Goal: Task Accomplishment & Management: Complete application form

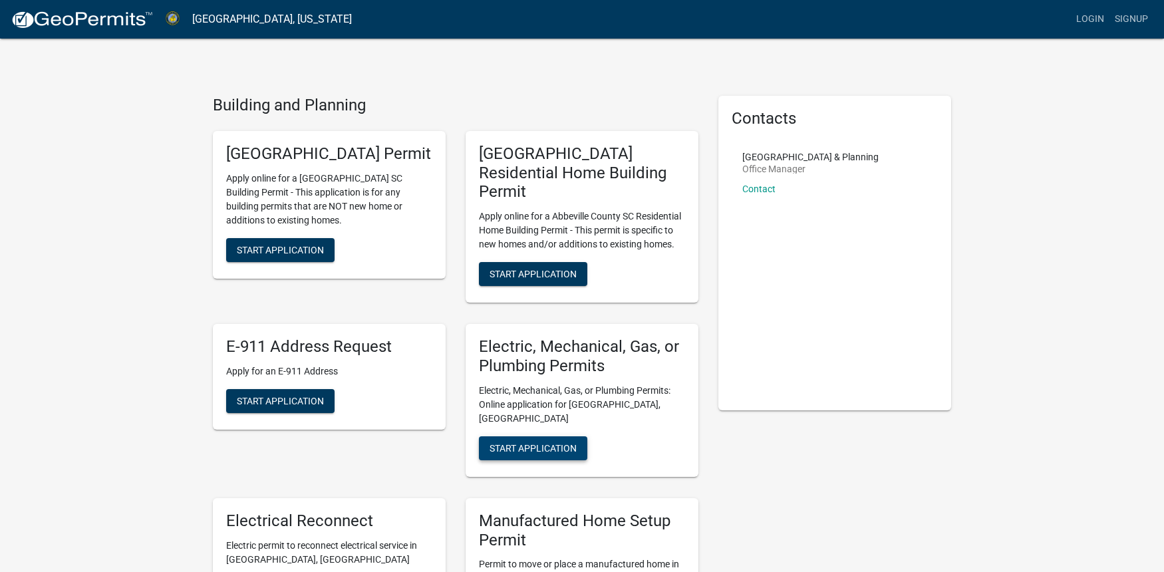
click at [535, 442] on span "Start Application" at bounding box center [533, 447] width 87 height 11
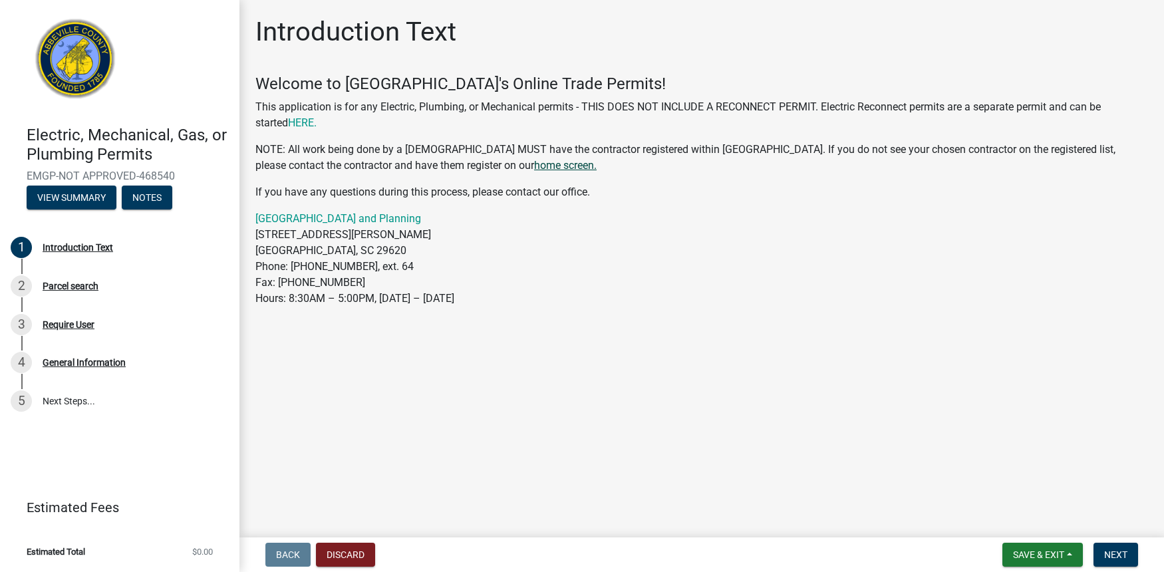
click at [534, 166] on link "home screen." at bounding box center [565, 165] width 63 height 13
click at [1116, 554] on span "Next" at bounding box center [1115, 554] width 23 height 11
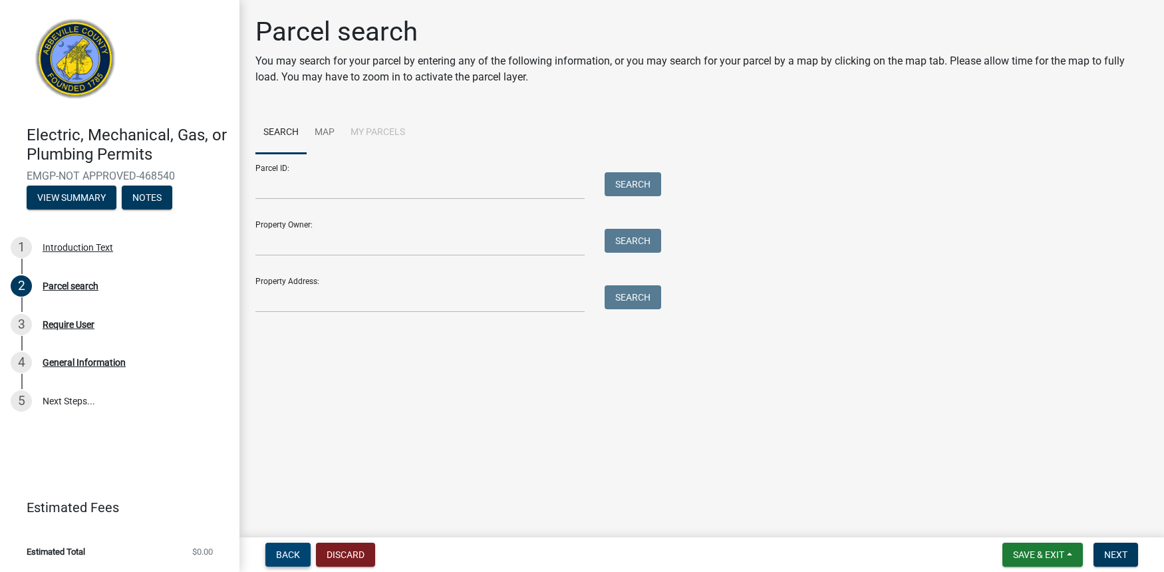
click at [289, 553] on span "Back" at bounding box center [288, 554] width 24 height 11
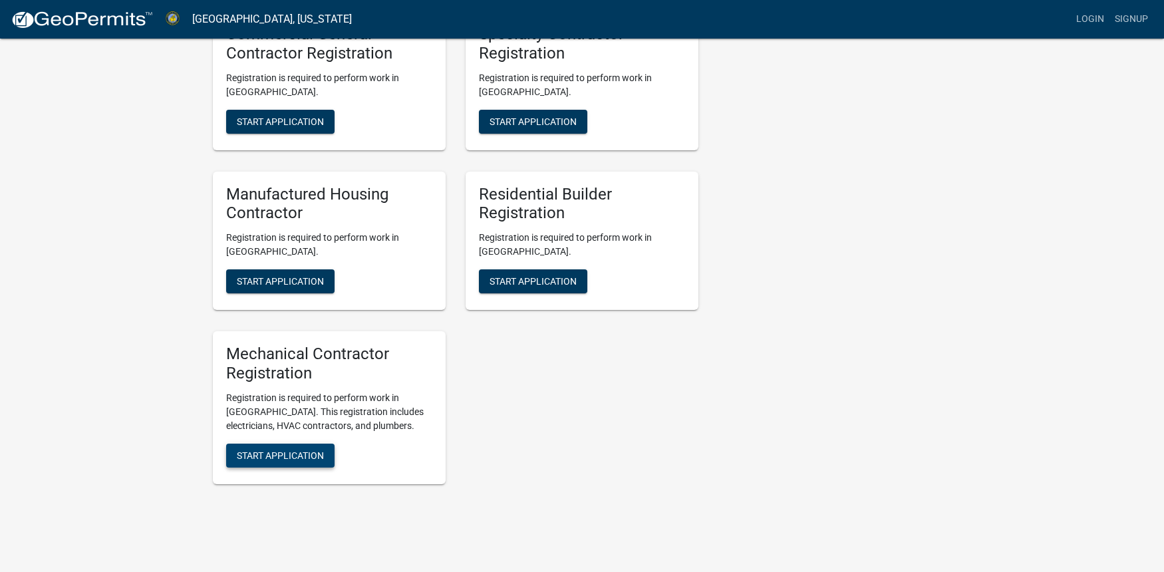
scroll to position [841, 0]
click at [285, 450] on span "Start Application" at bounding box center [280, 455] width 87 height 11
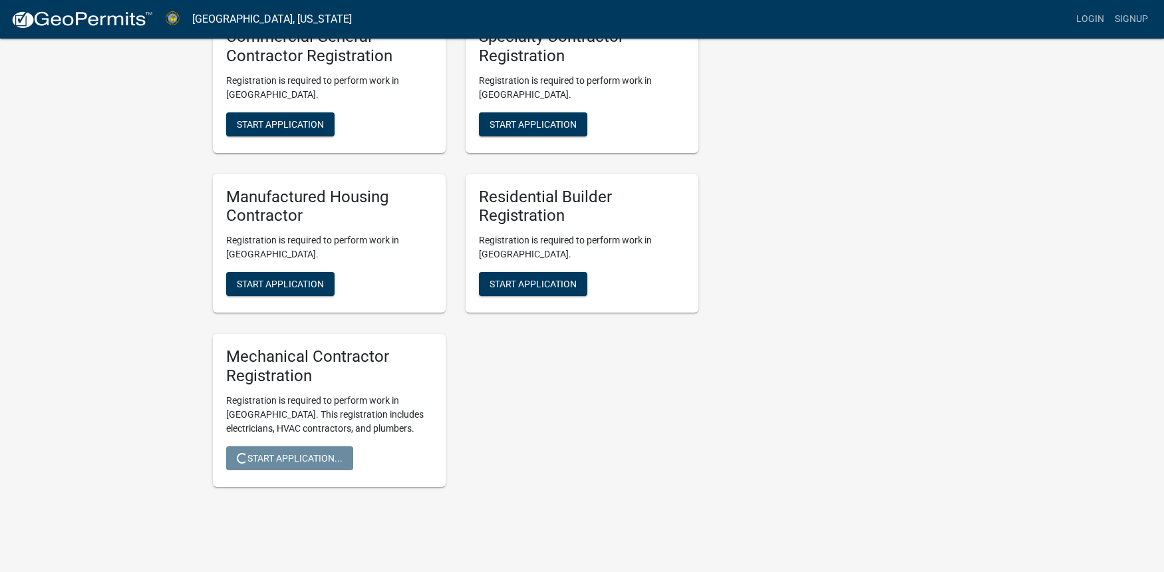
scroll to position [839, 0]
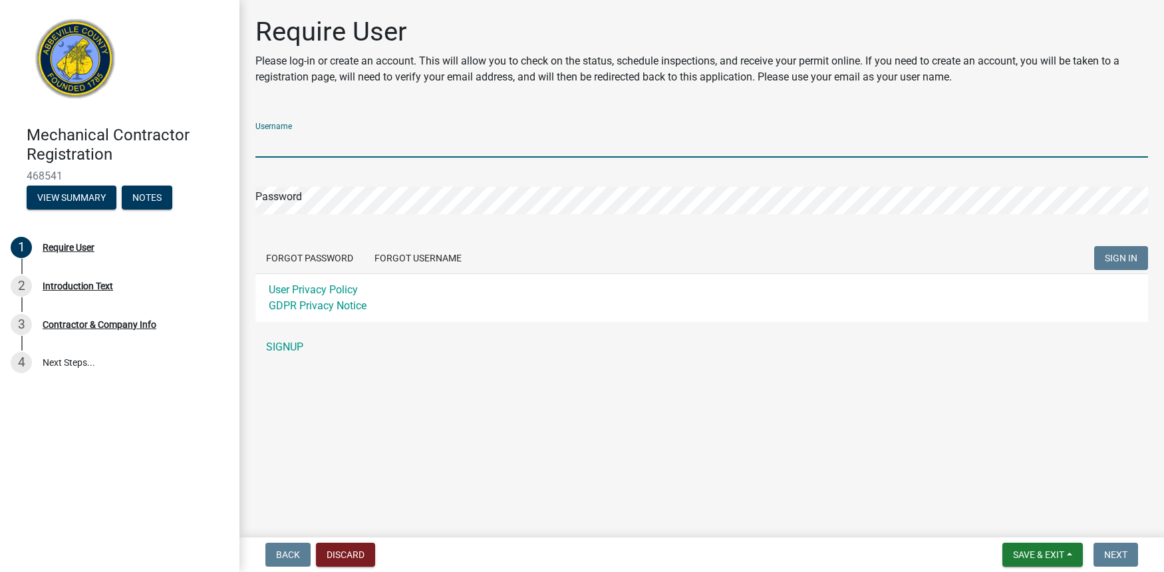
click at [288, 346] on div "Username Password Forgot Password Forgot Username SIGN IN User Privacy Policy G…" at bounding box center [701, 236] width 893 height 249
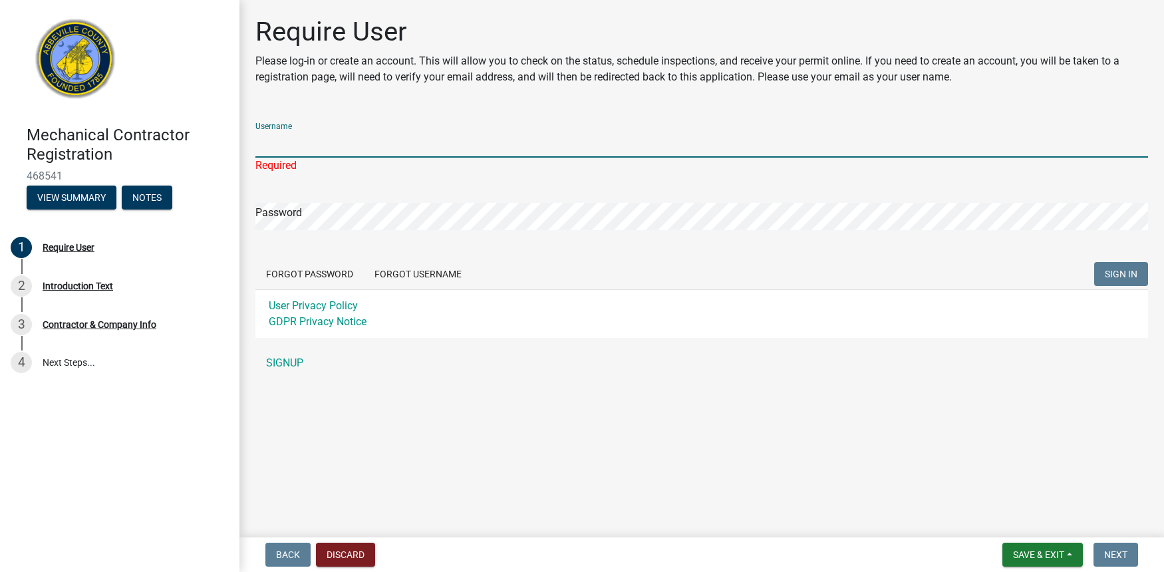
click at [357, 147] on input "Username" at bounding box center [701, 143] width 893 height 27
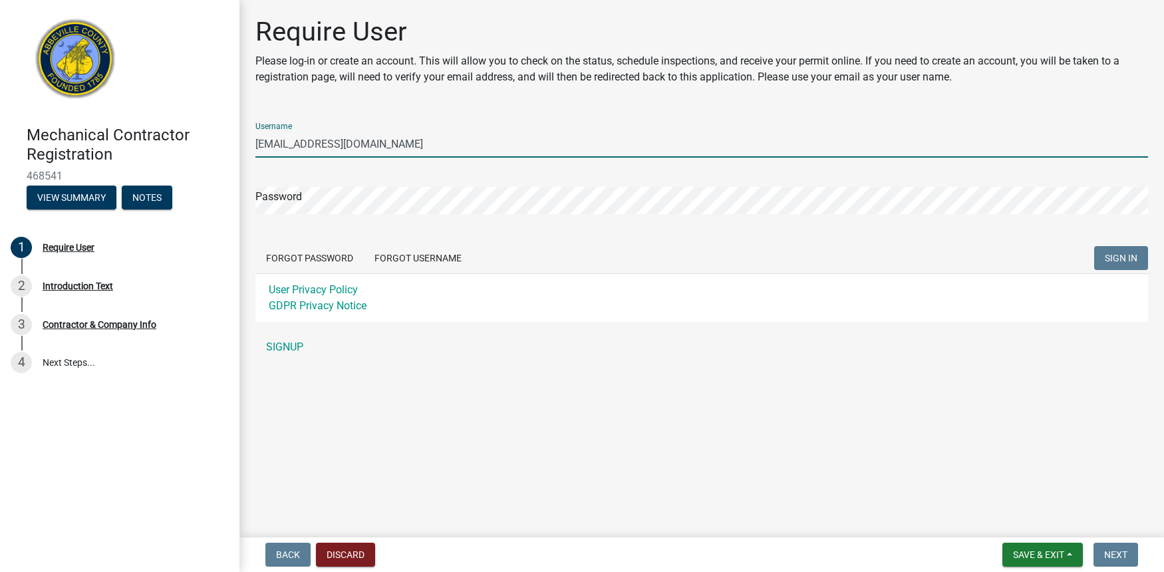
type input "[EMAIL_ADDRESS][DOMAIN_NAME]"
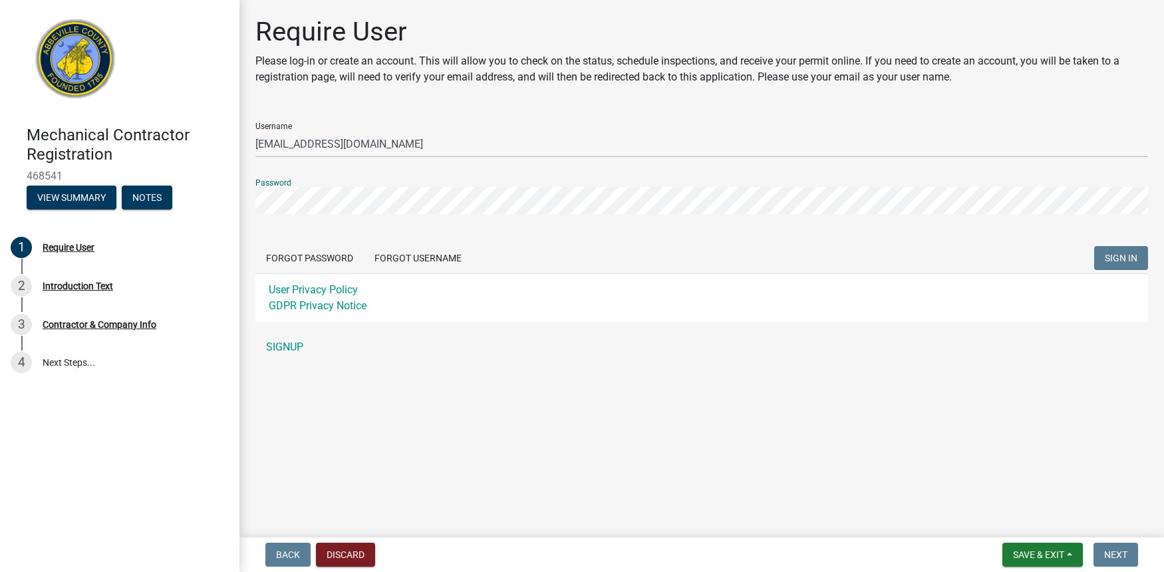
scroll to position [1, 0]
click at [440, 259] on form "Username [EMAIL_ADDRESS][DOMAIN_NAME] Password Forgot Password Forgot Username …" at bounding box center [701, 217] width 893 height 210
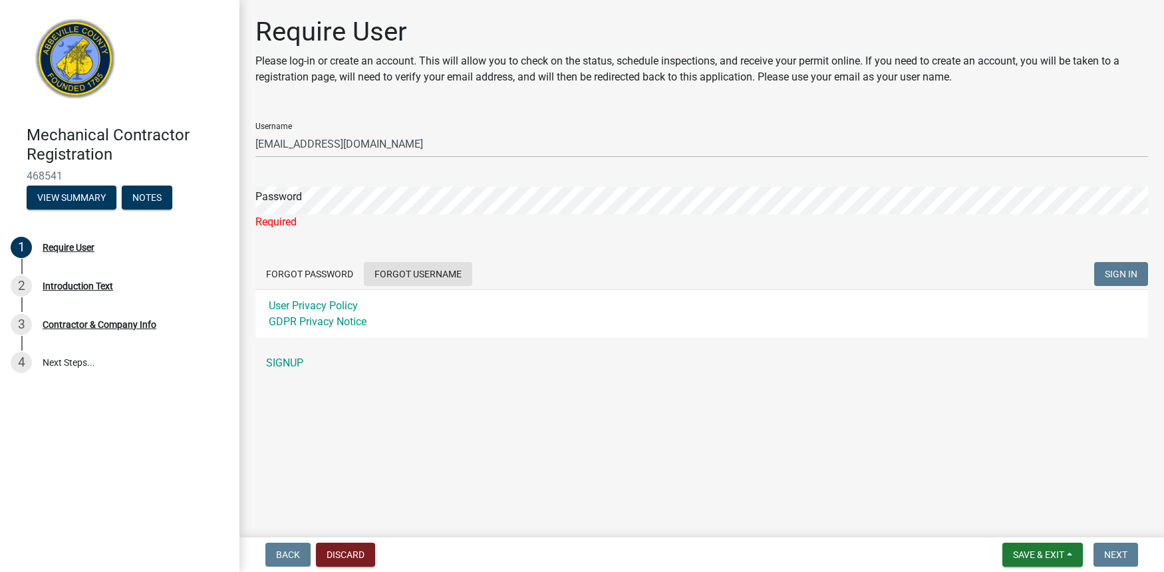
scroll to position [0, 0]
click at [321, 271] on button "Forgot Password" at bounding box center [309, 274] width 108 height 24
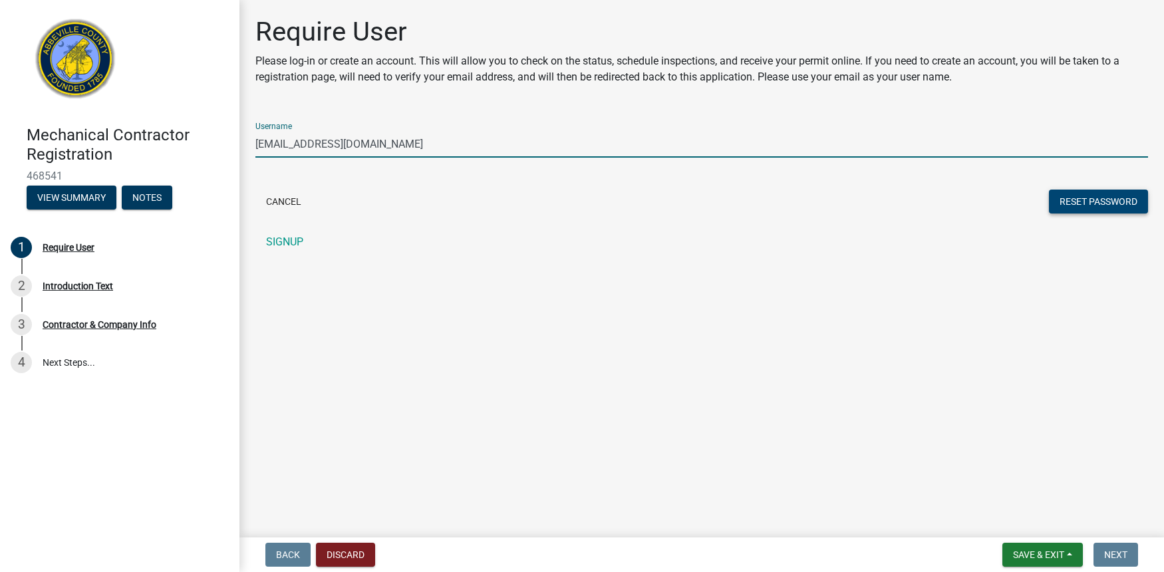
scroll to position [1, 0]
type input "[EMAIL_ADDRESS][DOMAIN_NAME]"
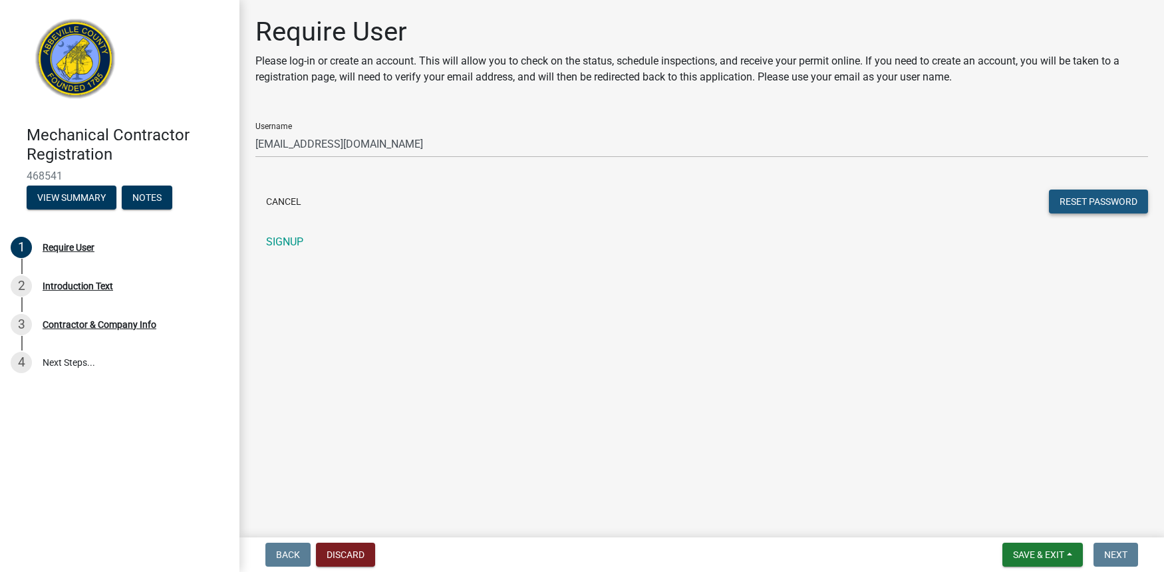
click at [1102, 199] on button "Reset Password" at bounding box center [1098, 202] width 99 height 24
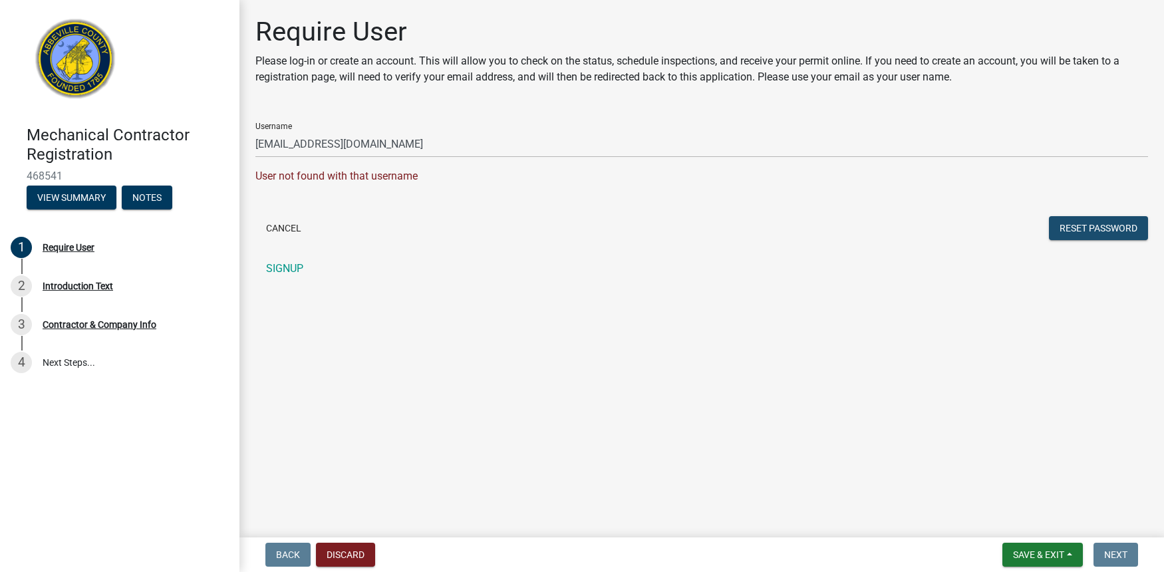
scroll to position [0, 0]
click at [283, 267] on link "SIGNUP" at bounding box center [701, 268] width 893 height 27
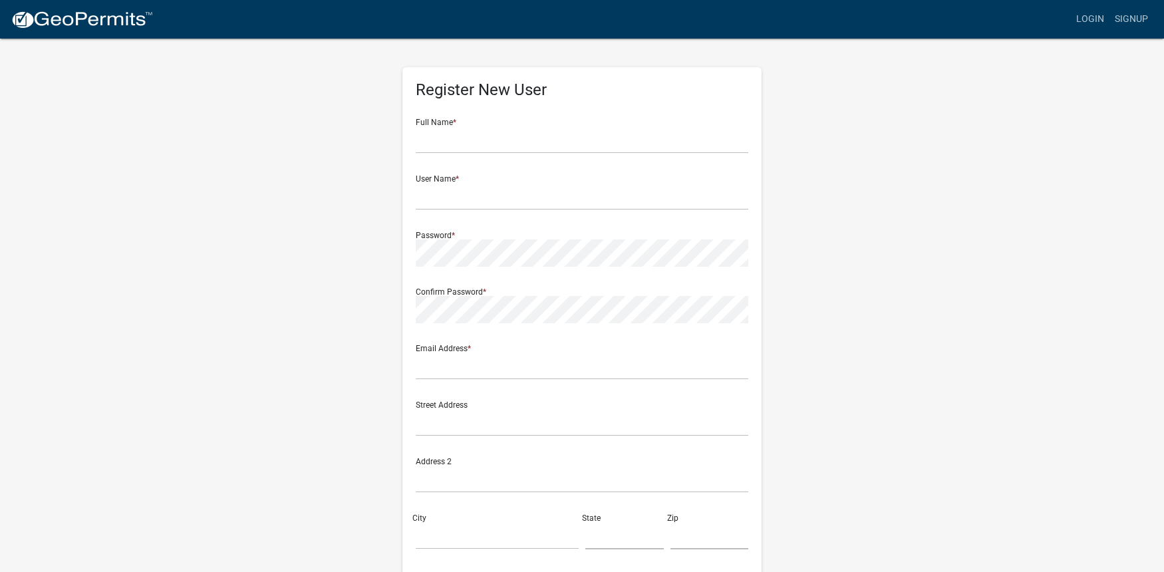
scroll to position [5, 0]
type input "[PERSON_NAME]"
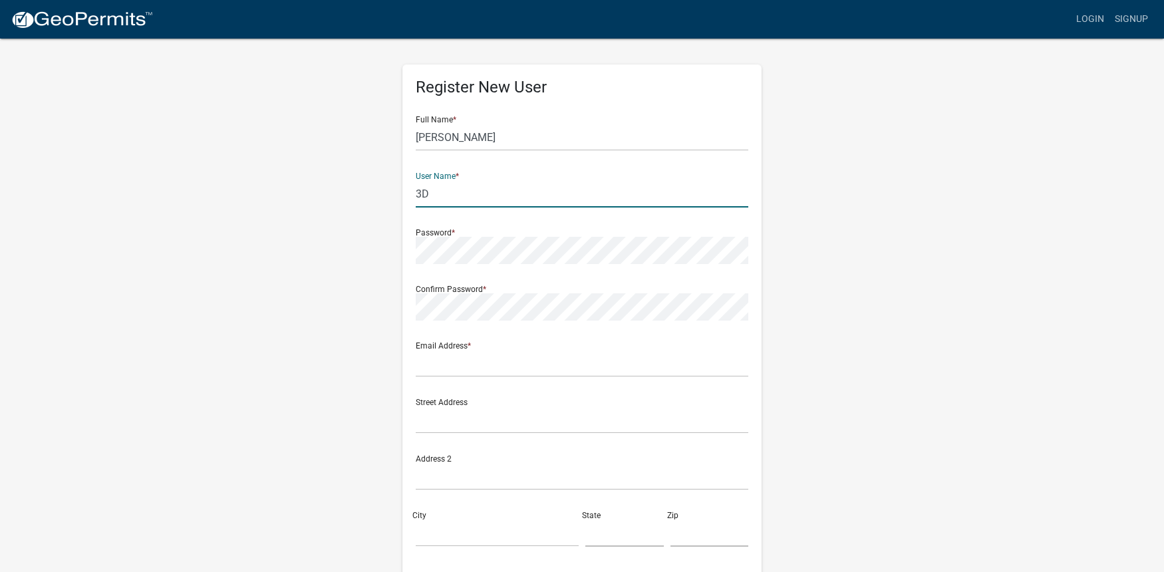
type input "3D"
click at [481, 138] on input "[PERSON_NAME]" at bounding box center [582, 137] width 333 height 27
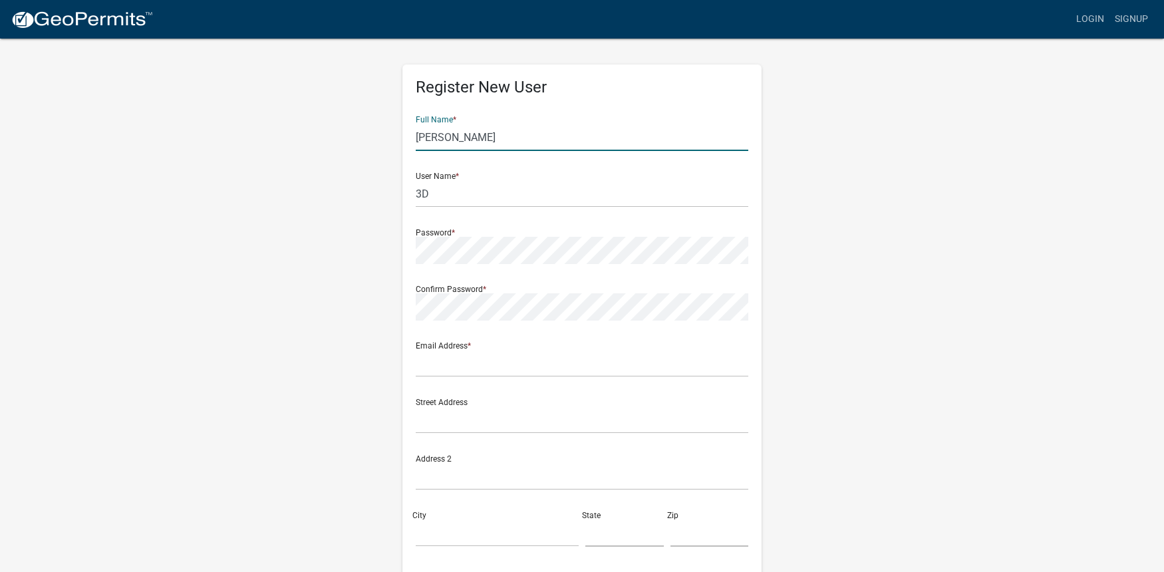
scroll to position [4, 0]
type input "J"
type input "M"
type input "[PERSON_NAME]"
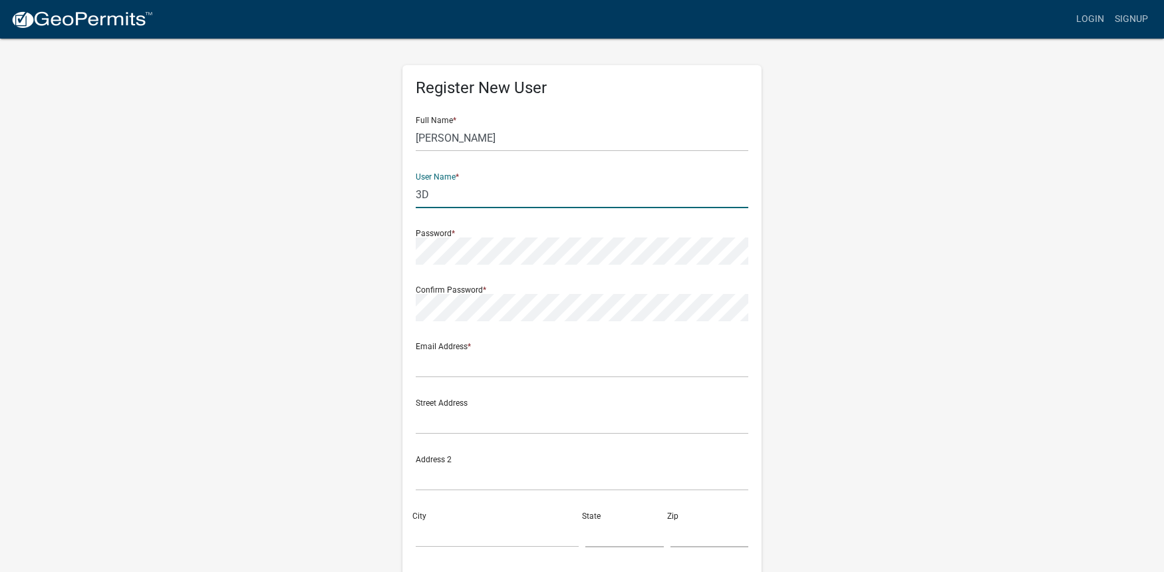
type input "#"
type input "3DHVAC"
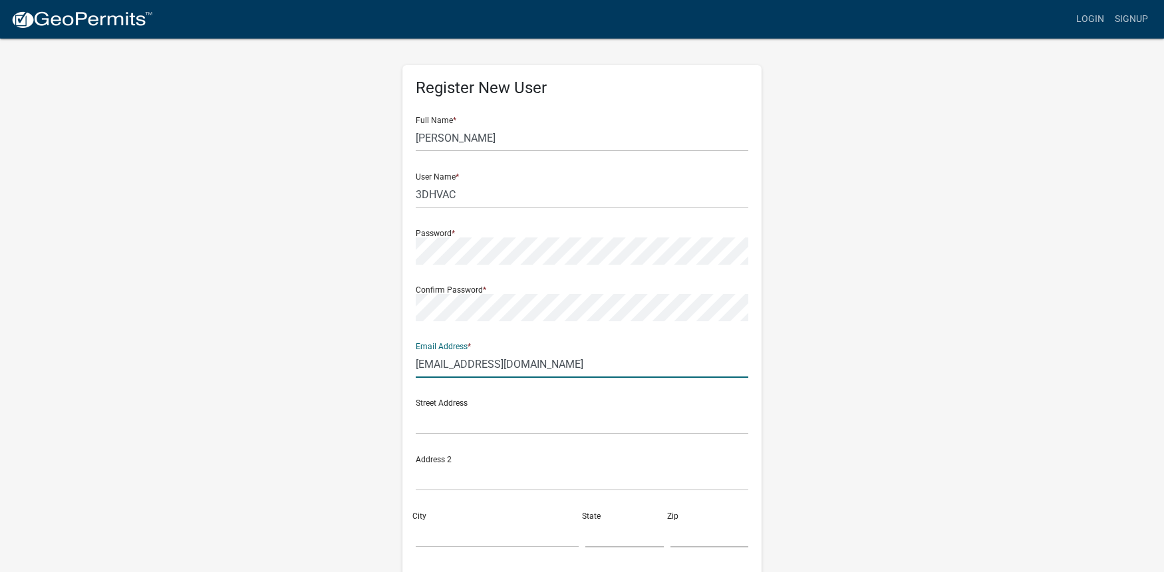
type input "[EMAIL_ADDRESS][DOMAIN_NAME]"
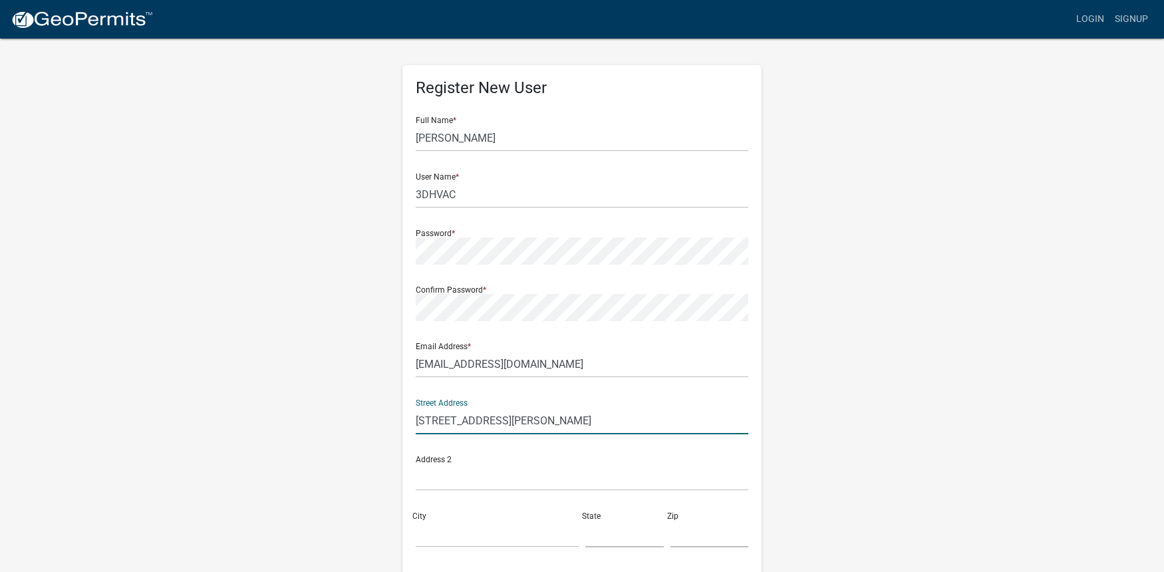
type input "[STREET_ADDRESS][PERSON_NAME]"
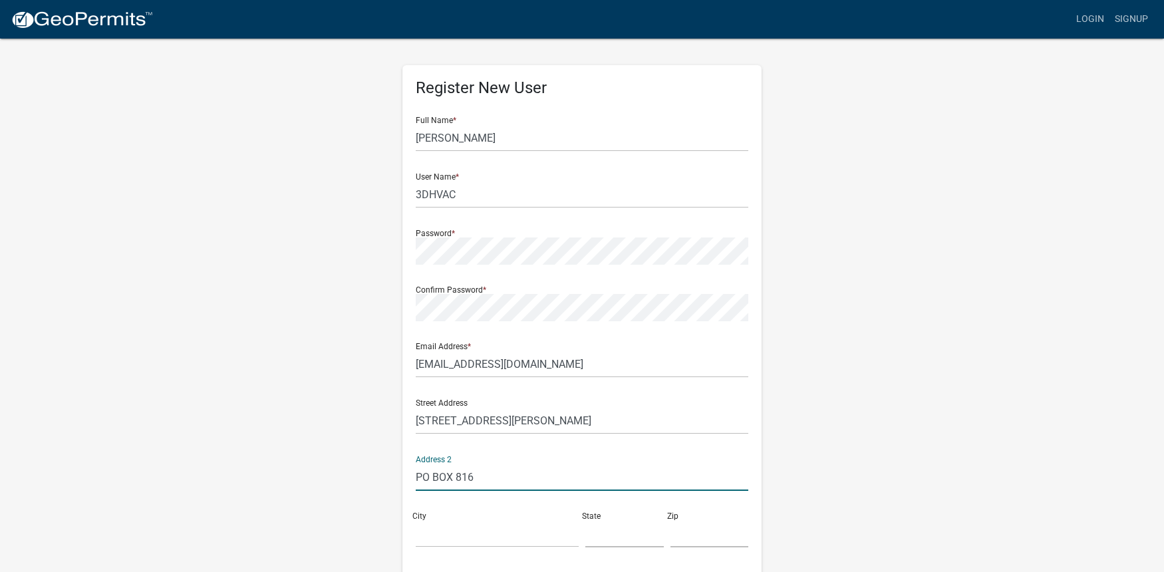
type input "PO BOX 816"
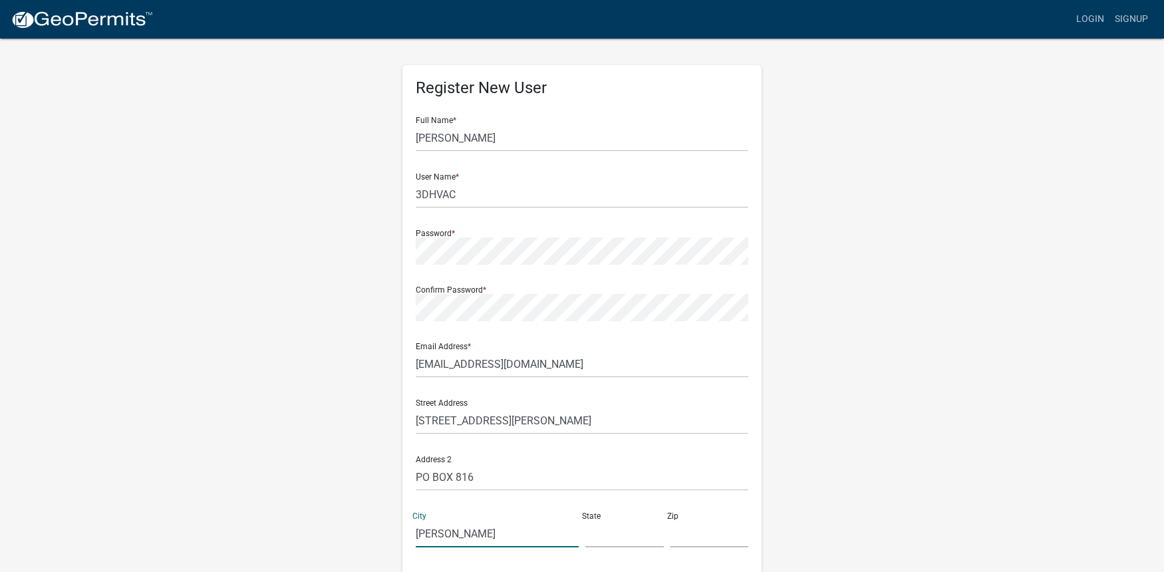
type input "[PERSON_NAME]"
type input "SC"
type input "29627"
click at [566, 401] on div "Street Address [STREET_ADDRESS][PERSON_NAME]" at bounding box center [582, 411] width 333 height 46
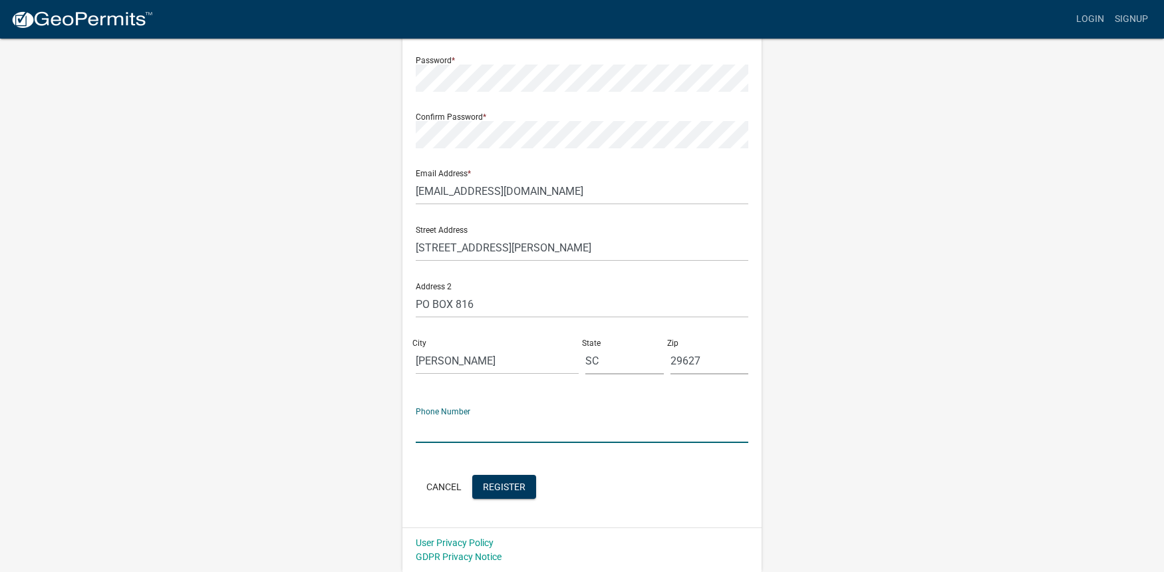
scroll to position [176, 0]
type input "[PHONE_NUMBER]"
click at [503, 487] on span "Register" at bounding box center [504, 487] width 43 height 11
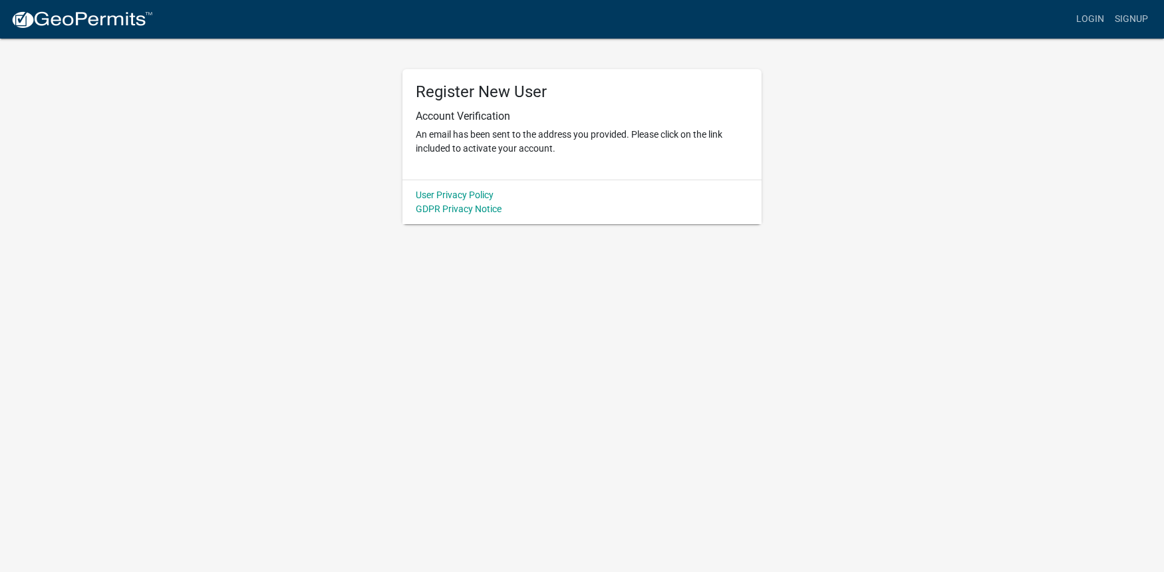
scroll to position [0, 0]
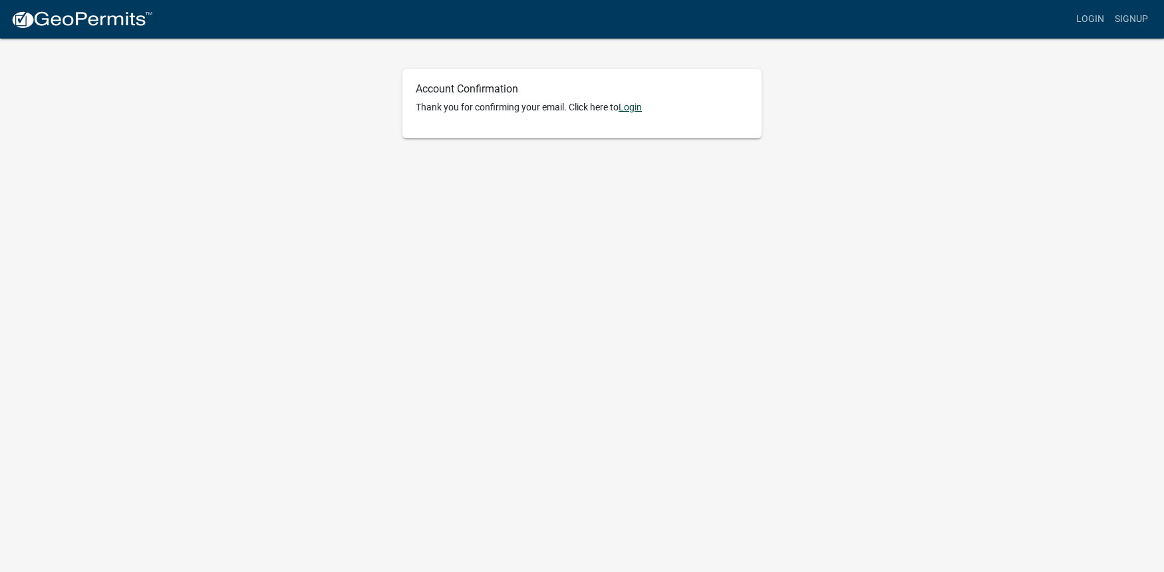
click at [629, 104] on link "Login" at bounding box center [630, 107] width 23 height 11
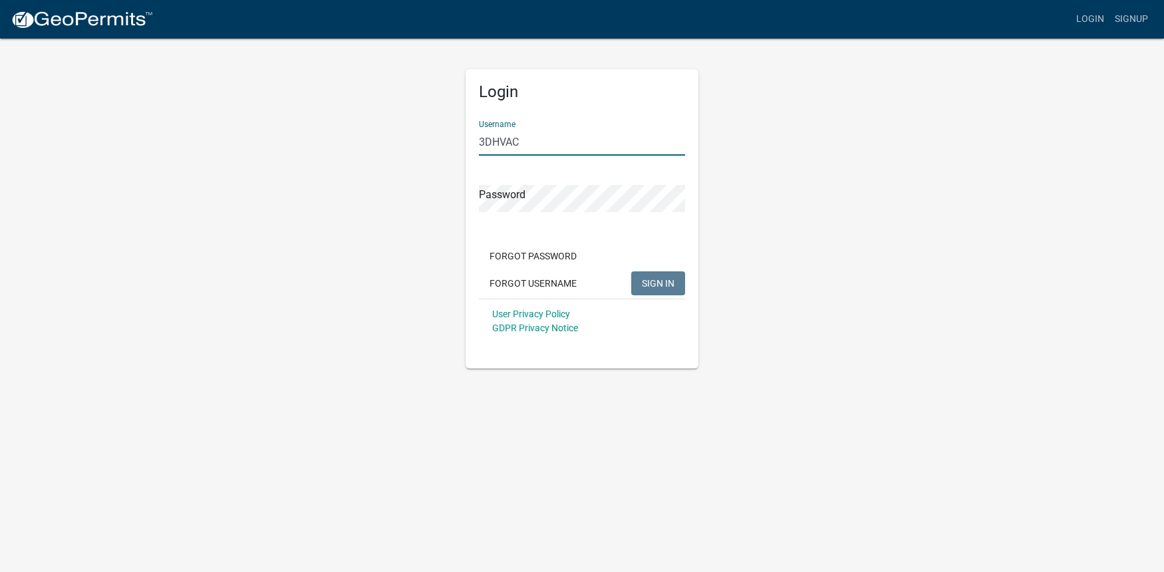
type input "3DHVAC"
click at [648, 280] on span "SIGN IN" at bounding box center [658, 282] width 33 height 11
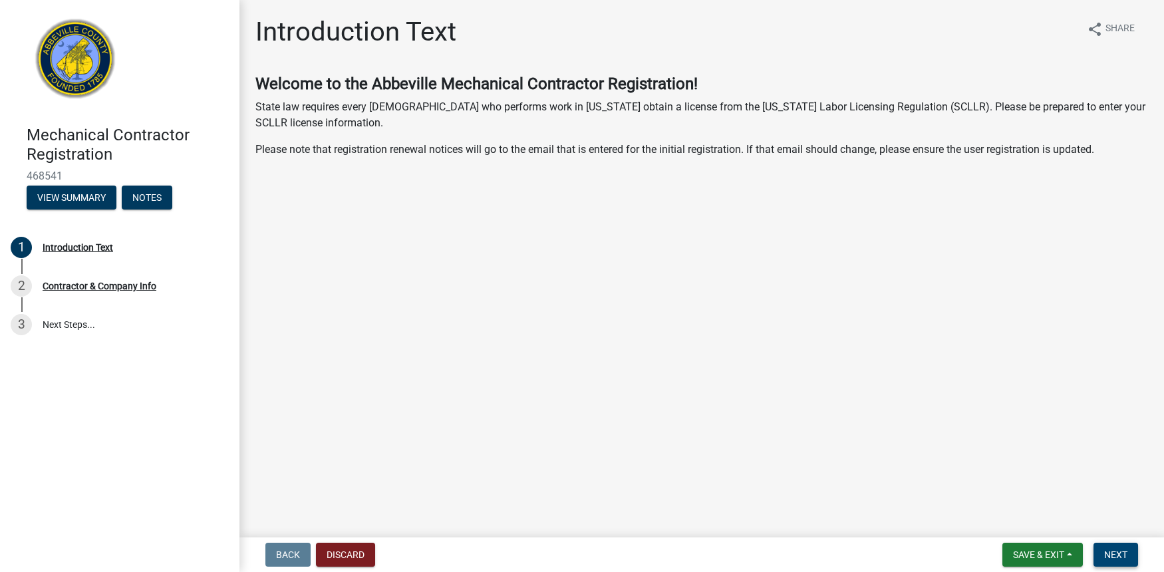
click at [1127, 554] on span "Next" at bounding box center [1115, 554] width 23 height 11
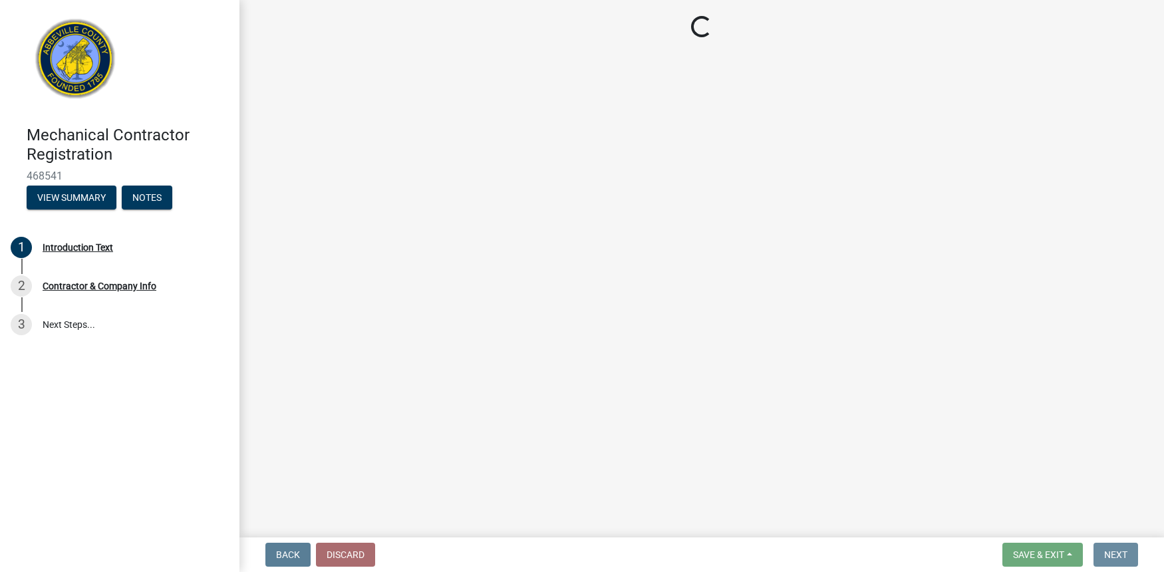
select select "SC"
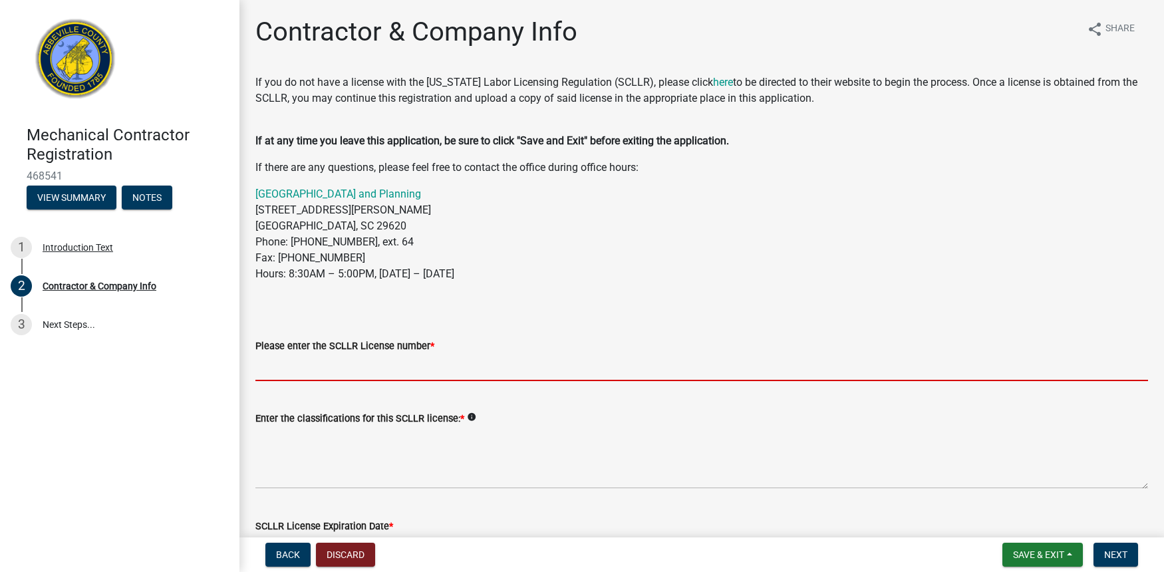
click at [555, 375] on input "Please enter the SCLLR License number *" at bounding box center [701, 367] width 893 height 27
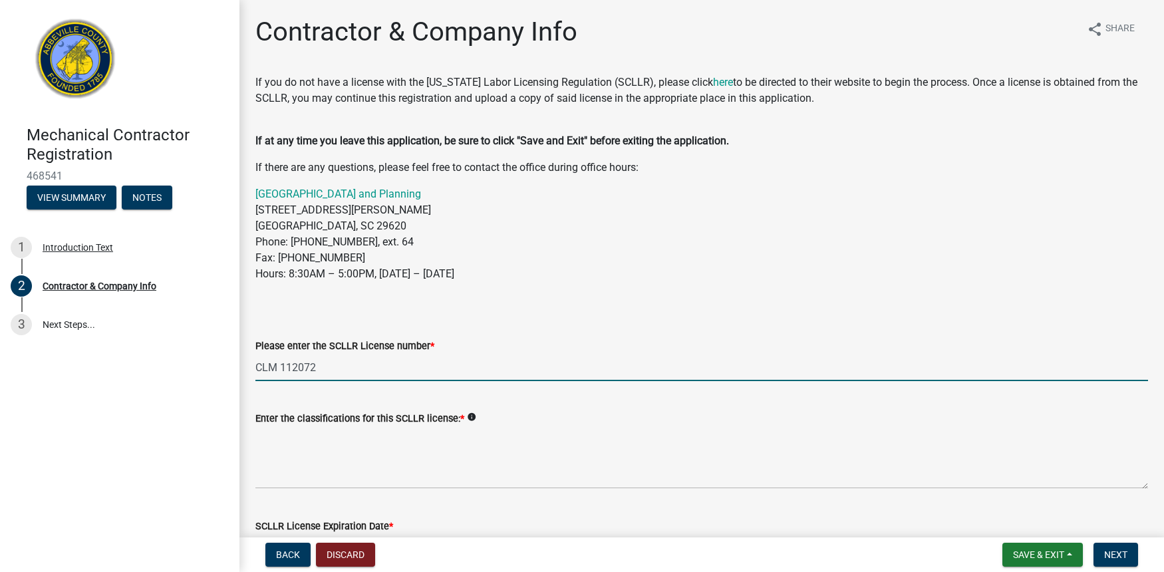
type input "CLM 112072"
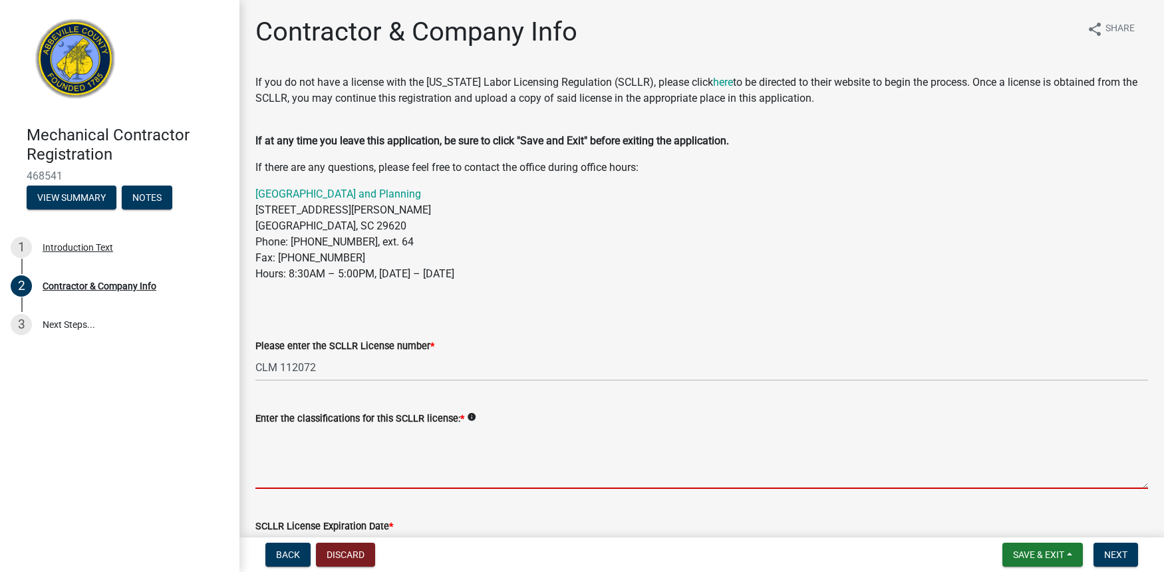
click at [518, 448] on textarea "Enter the classifications for this SCLLR license: *" at bounding box center [701, 457] width 893 height 63
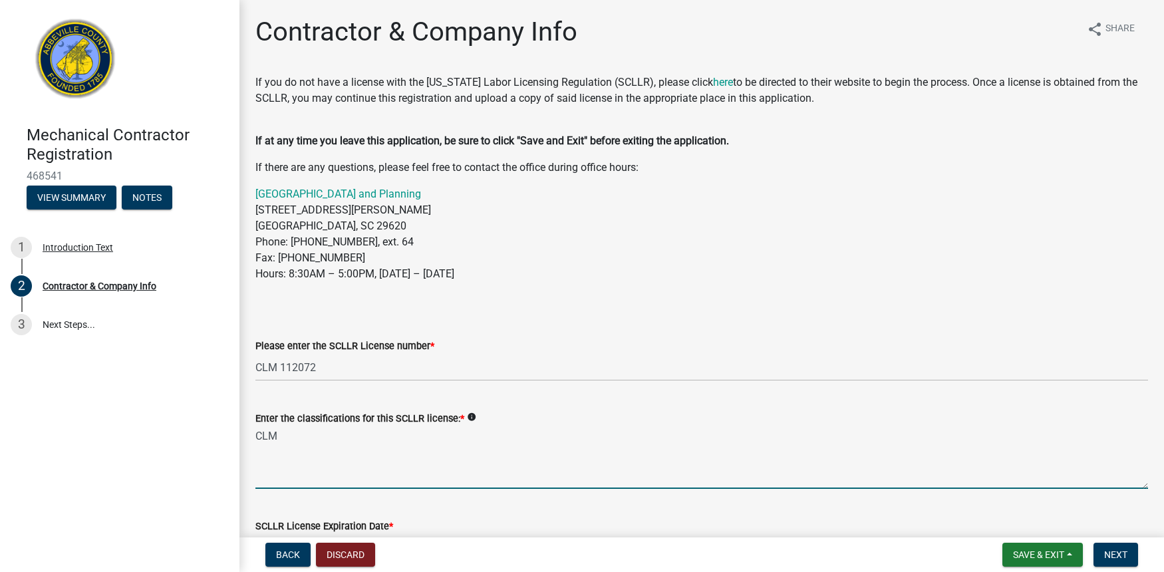
type textarea "CLM"
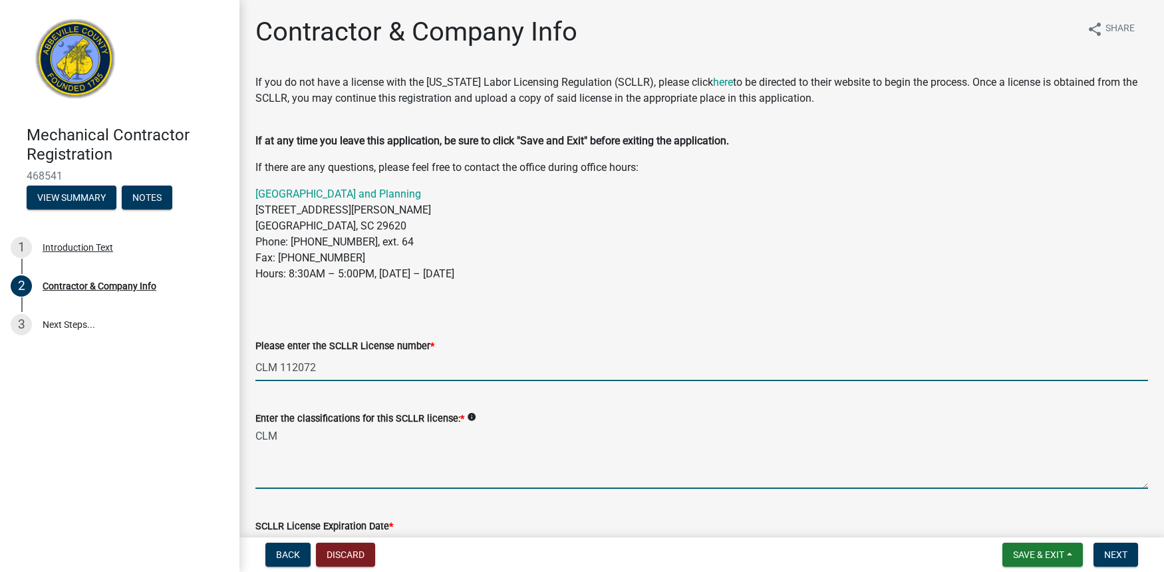
drag, startPoint x: 279, startPoint y: 367, endPoint x: 287, endPoint y: 367, distance: 7.3
click at [283, 367] on input "CLM 112072" at bounding box center [701, 367] width 893 height 27
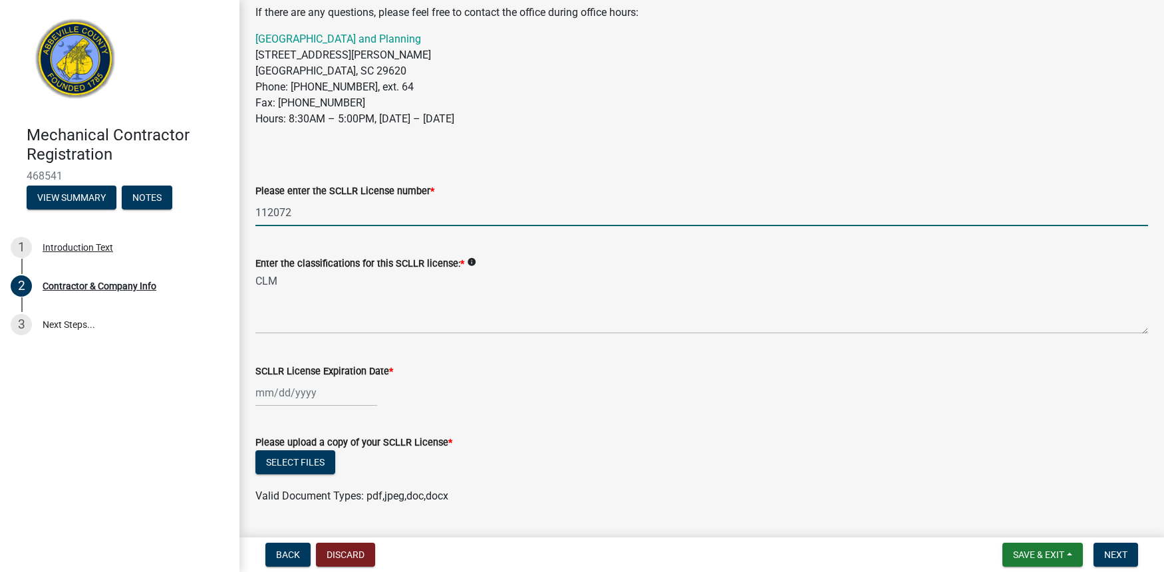
scroll to position [162, 0]
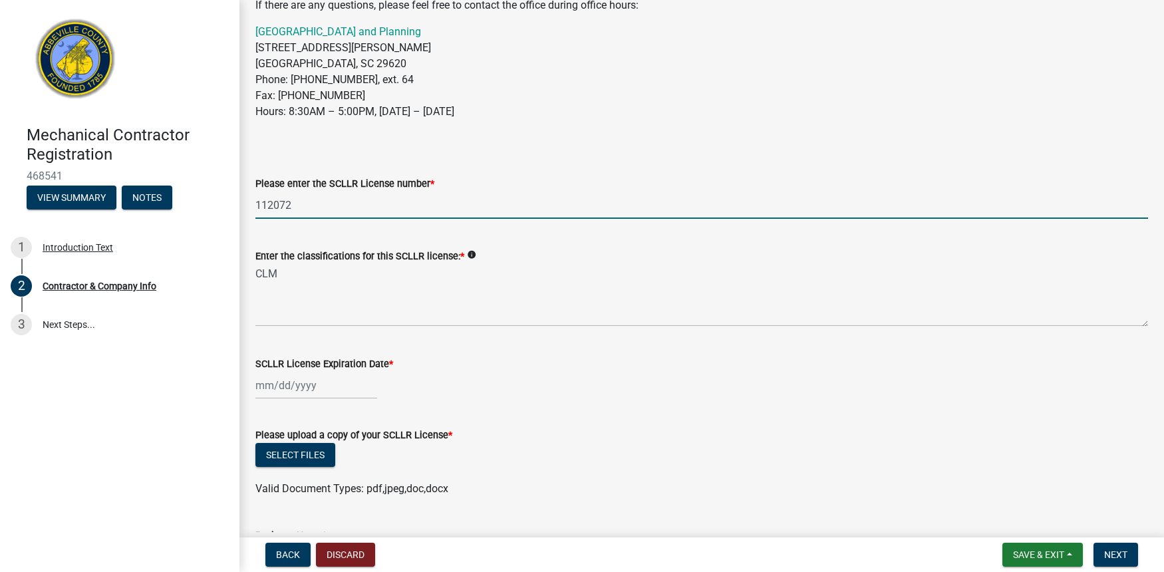
type input "112072"
select select "8"
select select "2025"
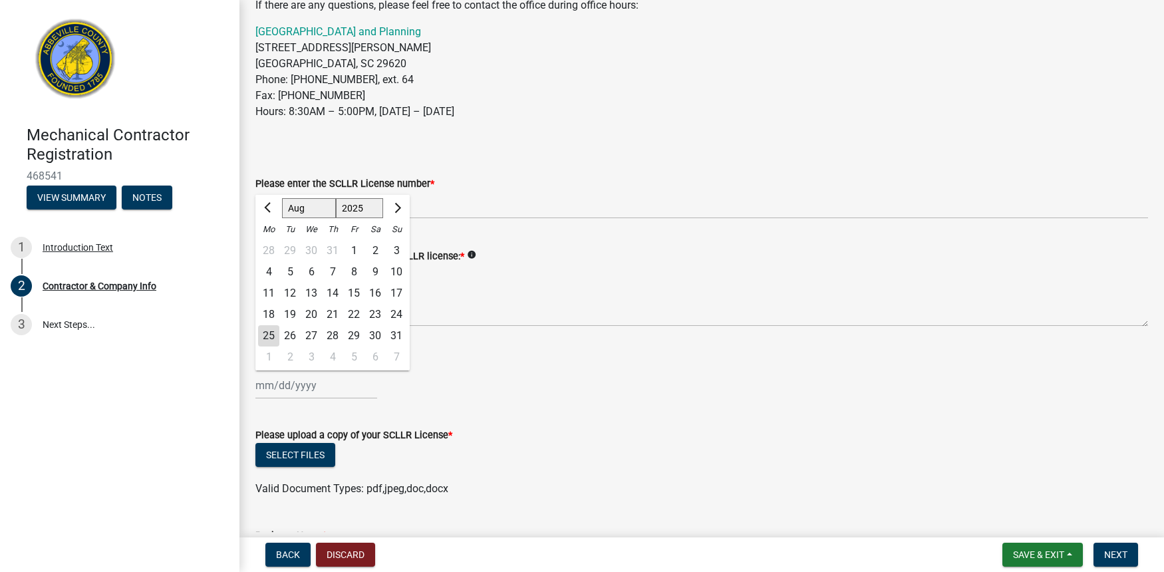
click at [296, 389] on div "Jan Feb Mar Apr May Jun Jul Aug Sep Oct Nov Dec 1525 1526 1527 1528 1529 1530 1…" at bounding box center [316, 385] width 122 height 27
select select "10"
click at [356, 333] on div "31" at bounding box center [353, 335] width 21 height 21
type input "10/31/2025"
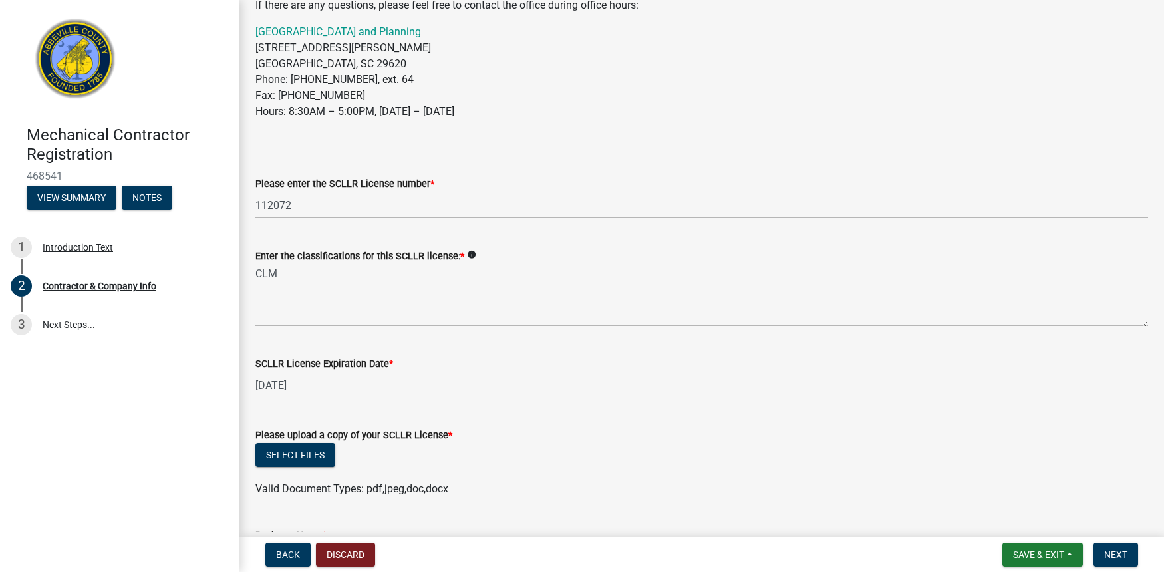
click at [422, 398] on div "10/31/2025" at bounding box center [701, 385] width 893 height 27
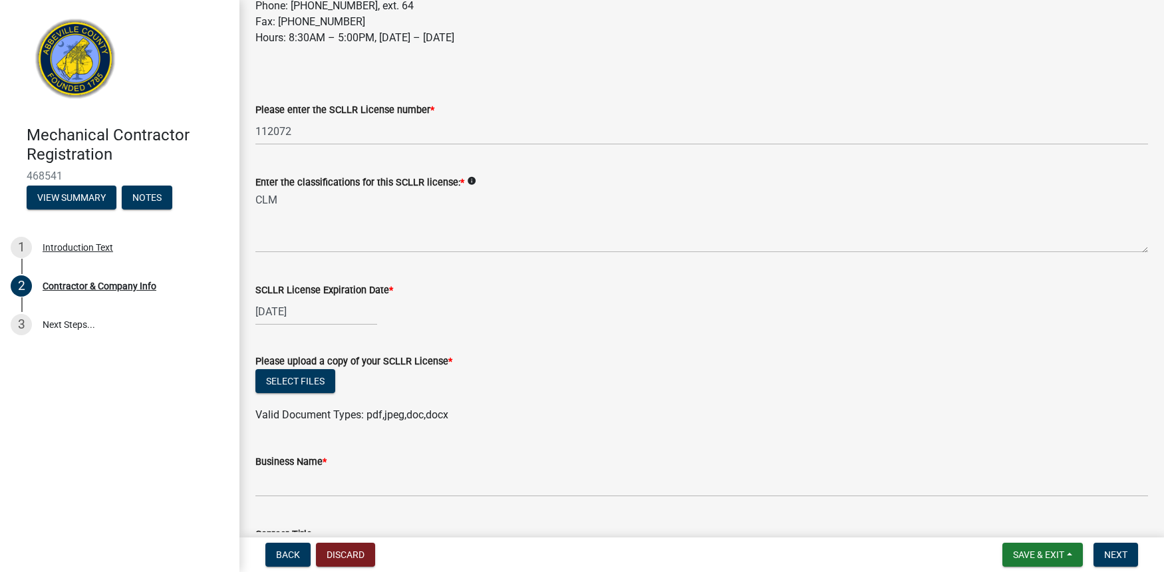
scroll to position [234, 0]
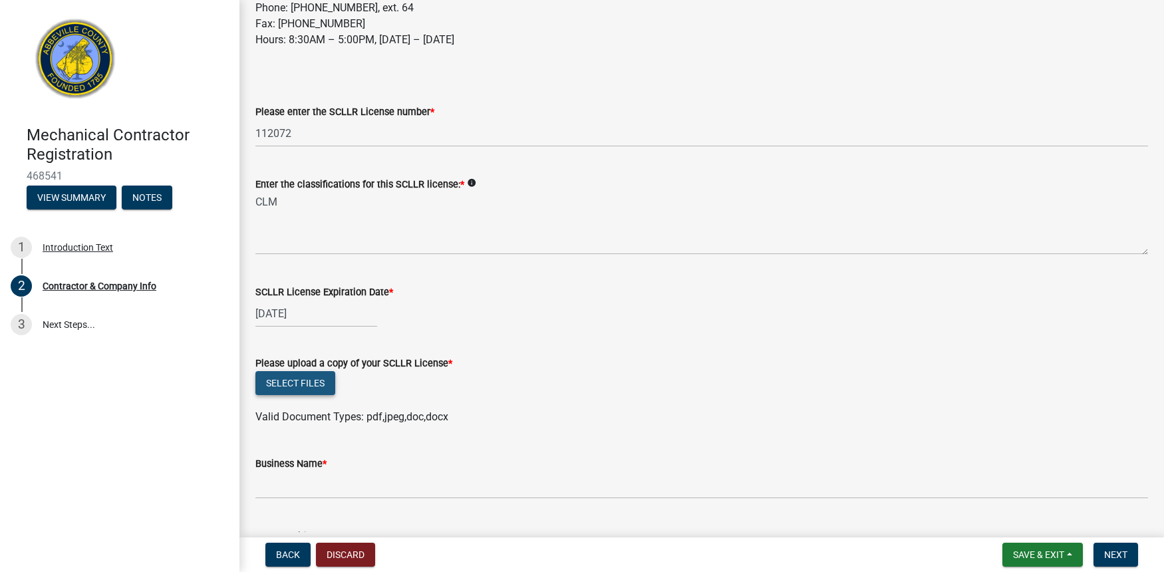
click at [307, 382] on button "Select files" at bounding box center [295, 383] width 80 height 24
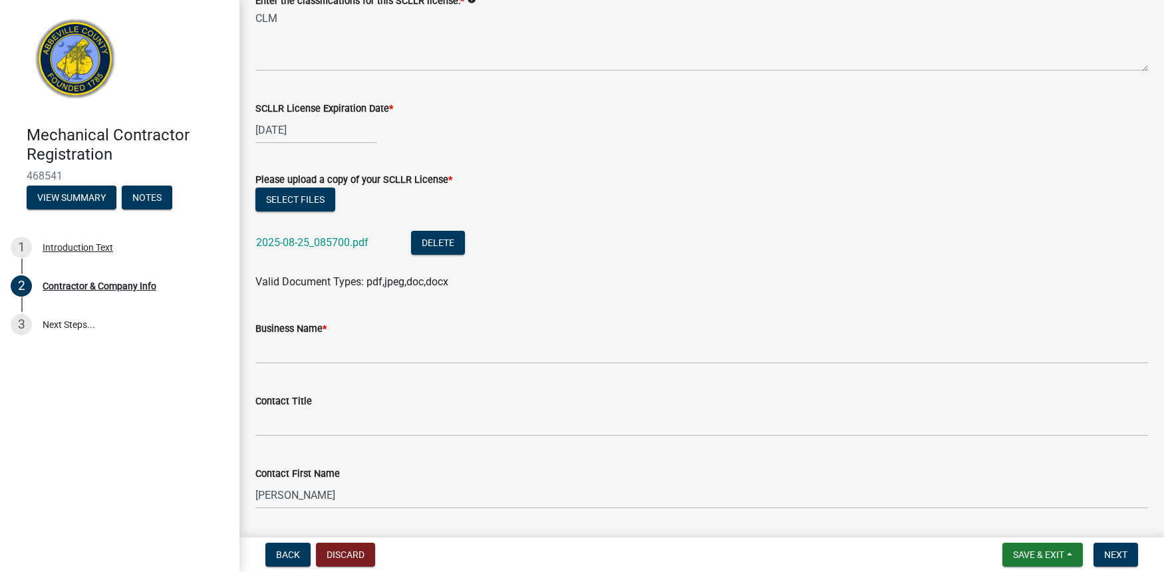
scroll to position [425, 0]
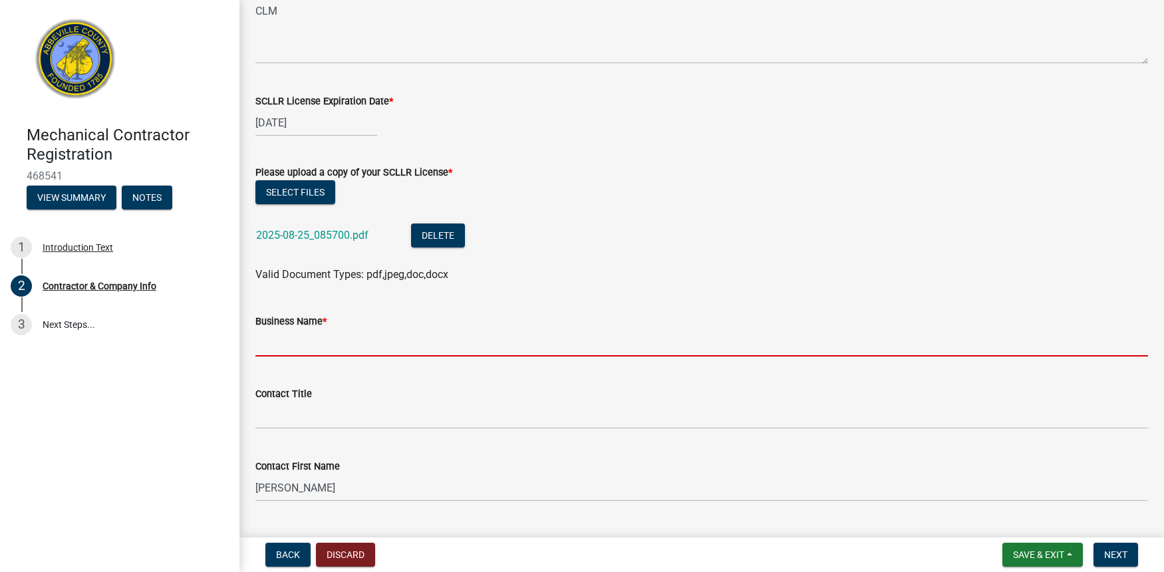
click at [361, 339] on input "Business Name *" at bounding box center [701, 342] width 893 height 27
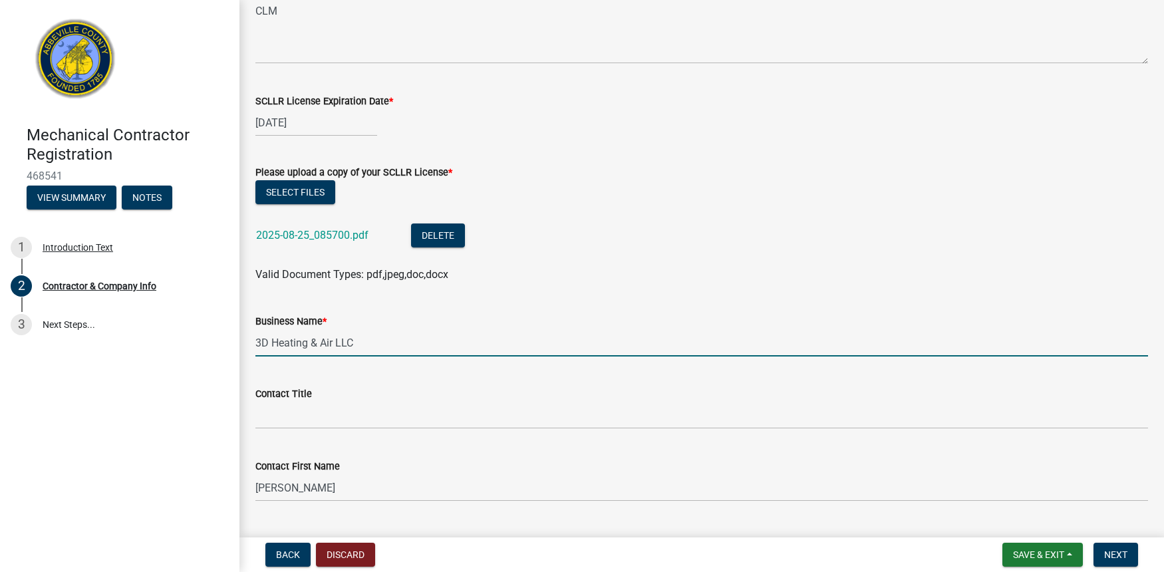
type input "3D Heating & Air LLC"
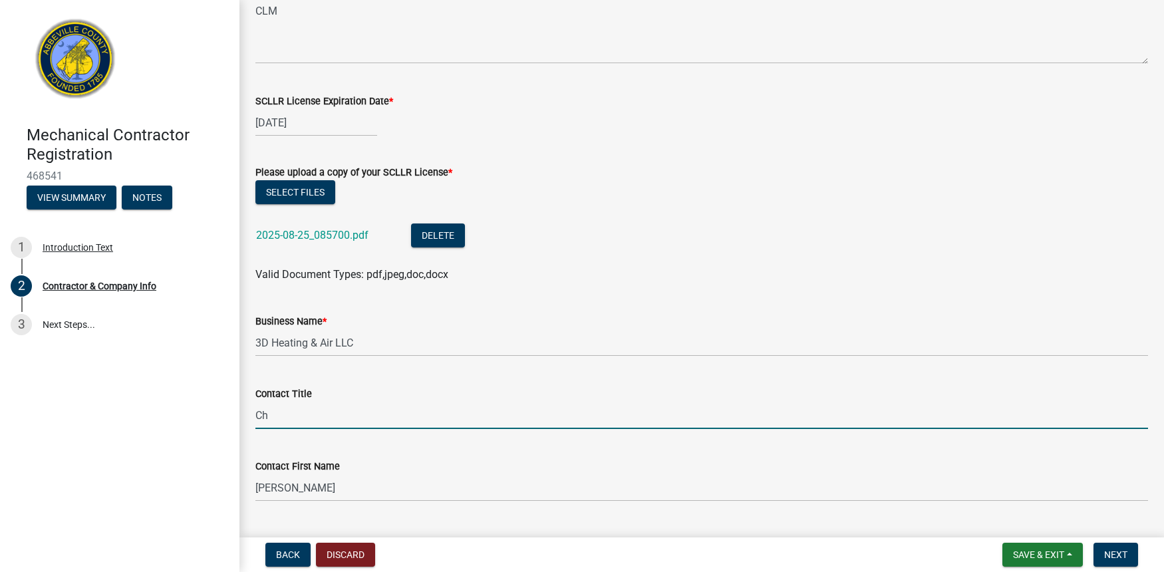
type input "C"
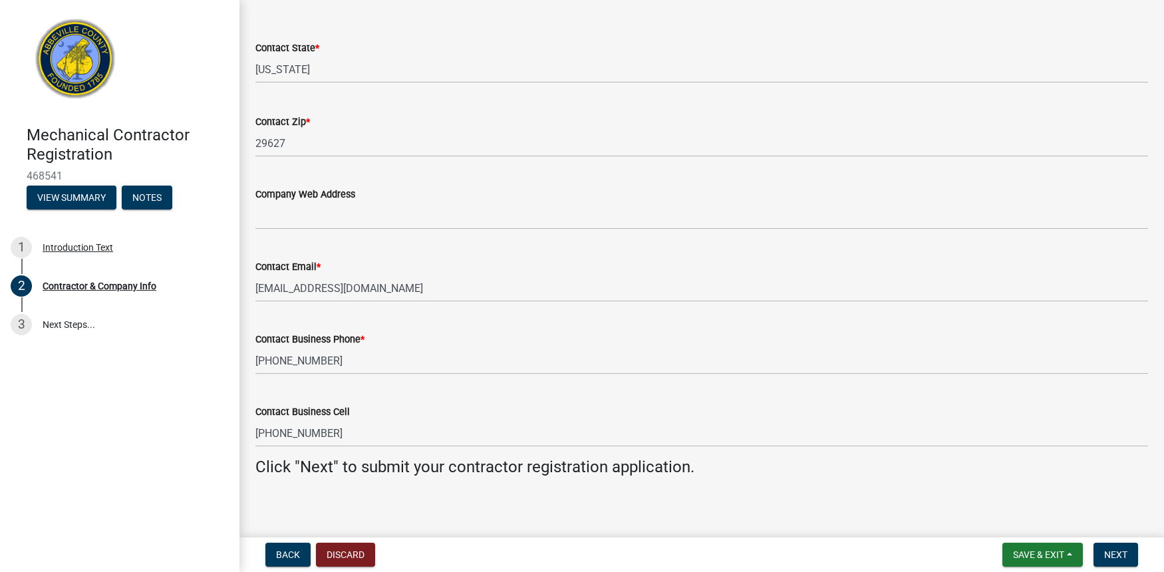
scroll to position [0, 0]
type input "Operations Director"
click at [1112, 552] on span "Next" at bounding box center [1115, 554] width 23 height 11
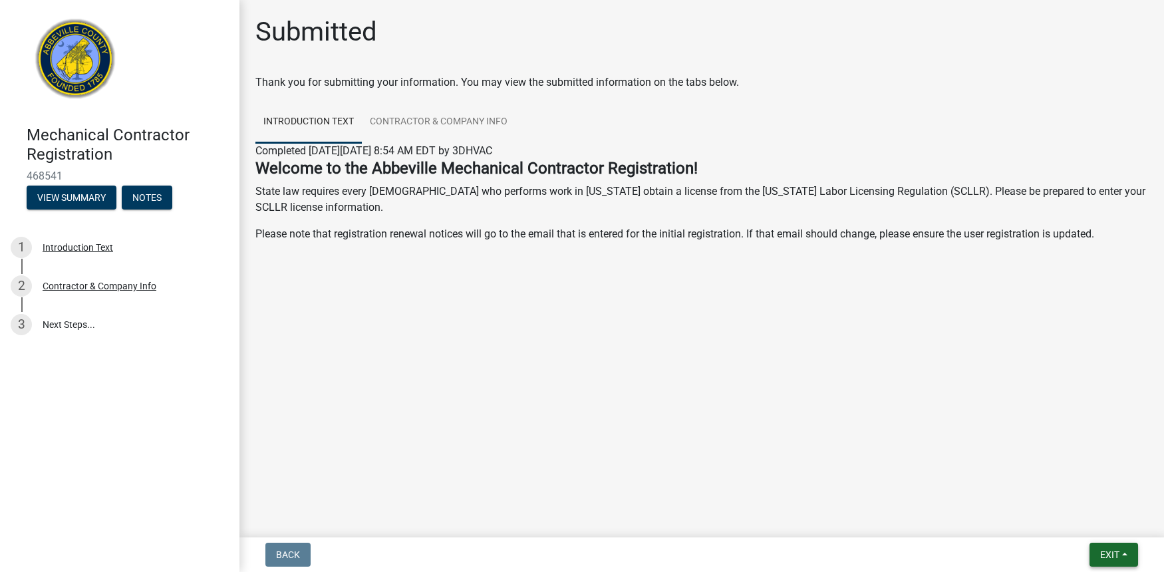
click at [1123, 554] on button "Exit" at bounding box center [1114, 555] width 49 height 24
click at [1083, 516] on button "Save & Exit" at bounding box center [1085, 520] width 106 height 32
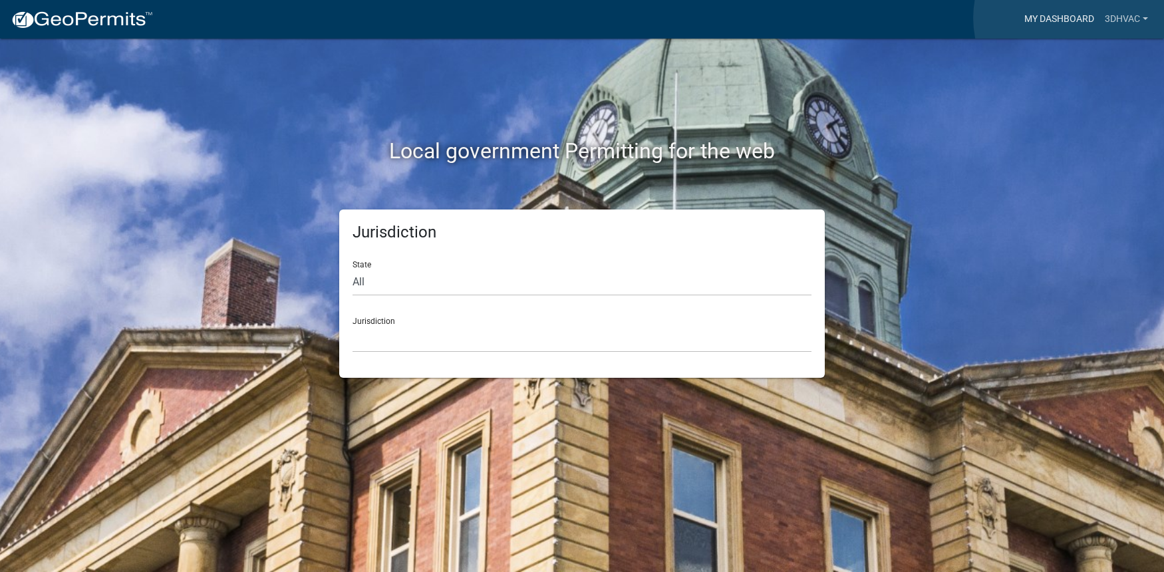
click at [1074, 18] on link "My Dashboard" at bounding box center [1059, 19] width 80 height 25
